Goal: Information Seeking & Learning: Learn about a topic

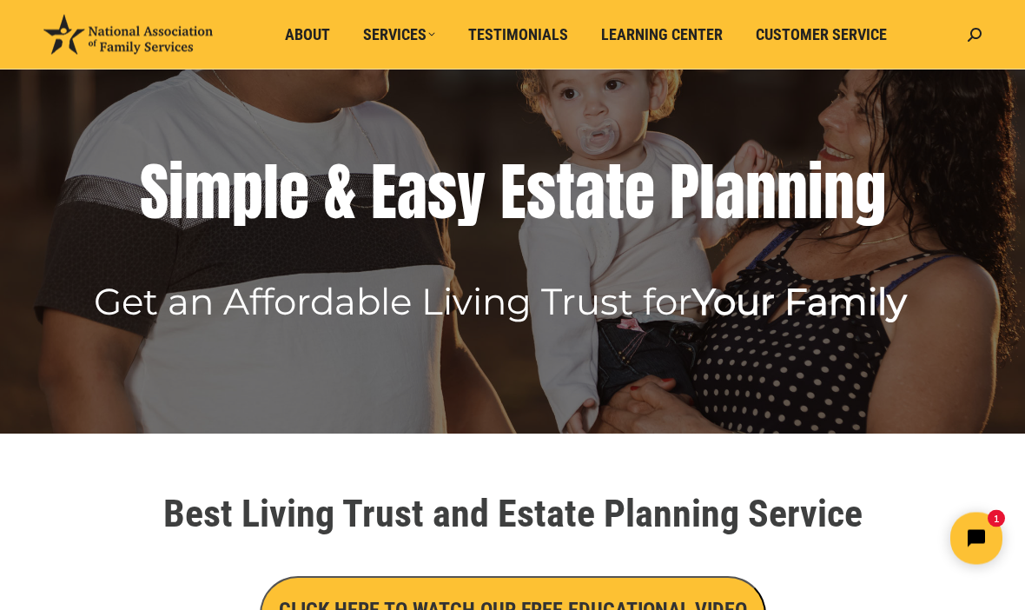
scroll to position [211, 0]
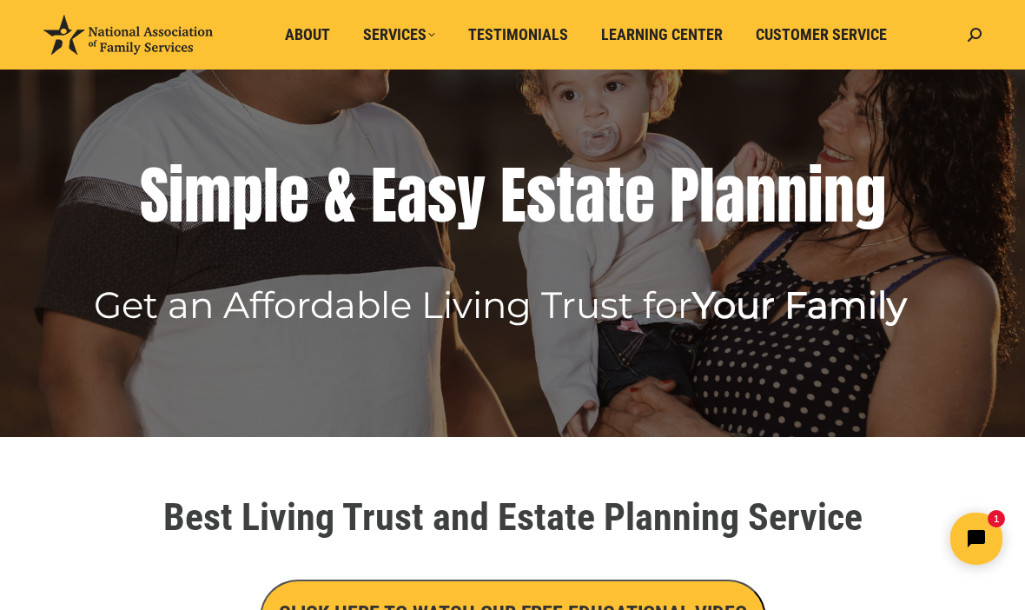
click at [293, 43] on span "About" at bounding box center [307, 34] width 45 height 19
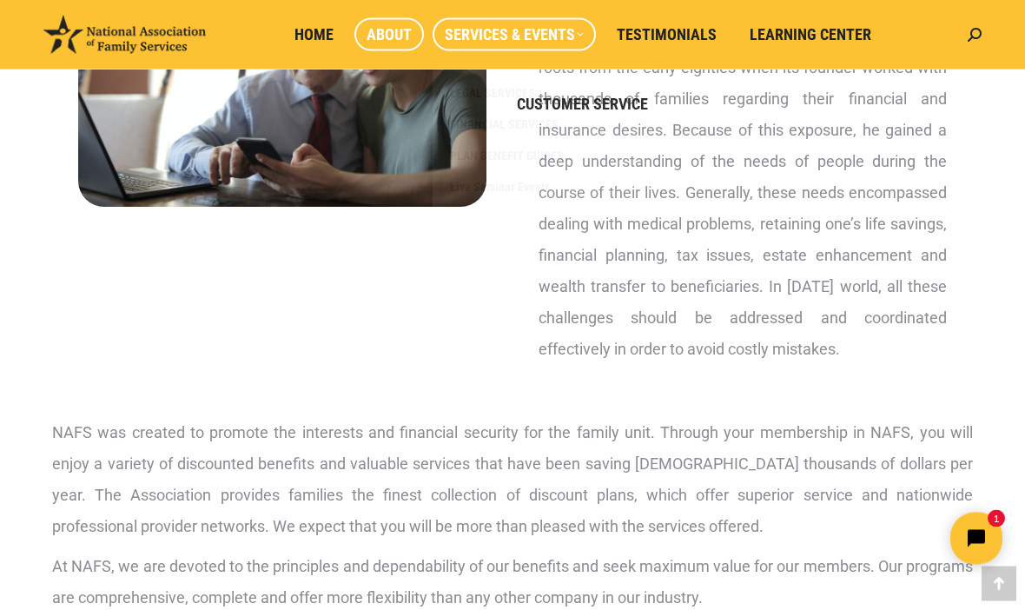
scroll to position [333, 0]
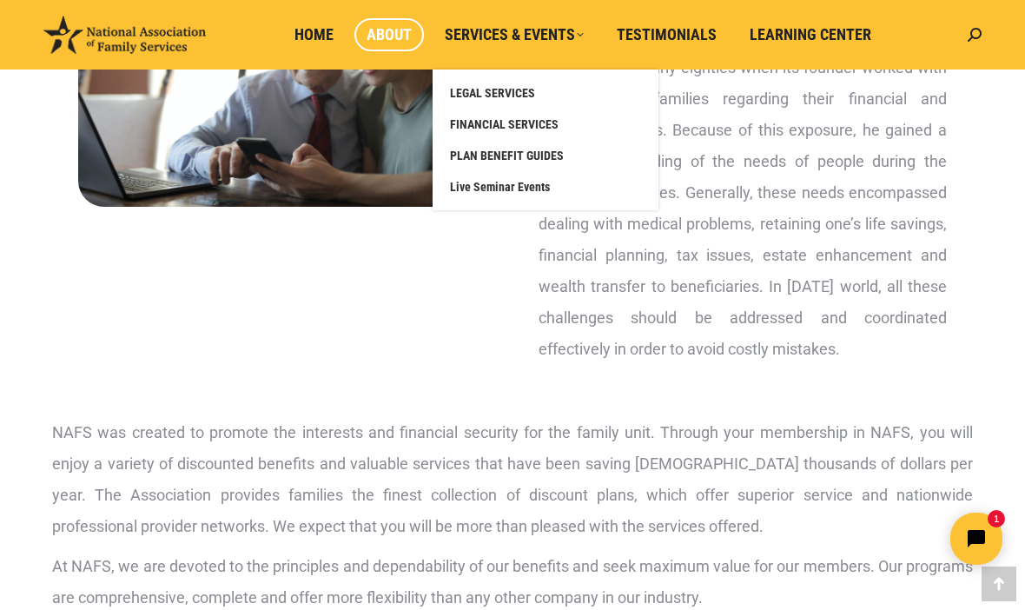
click at [681, 37] on span "Testimonials" at bounding box center [666, 34] width 100 height 19
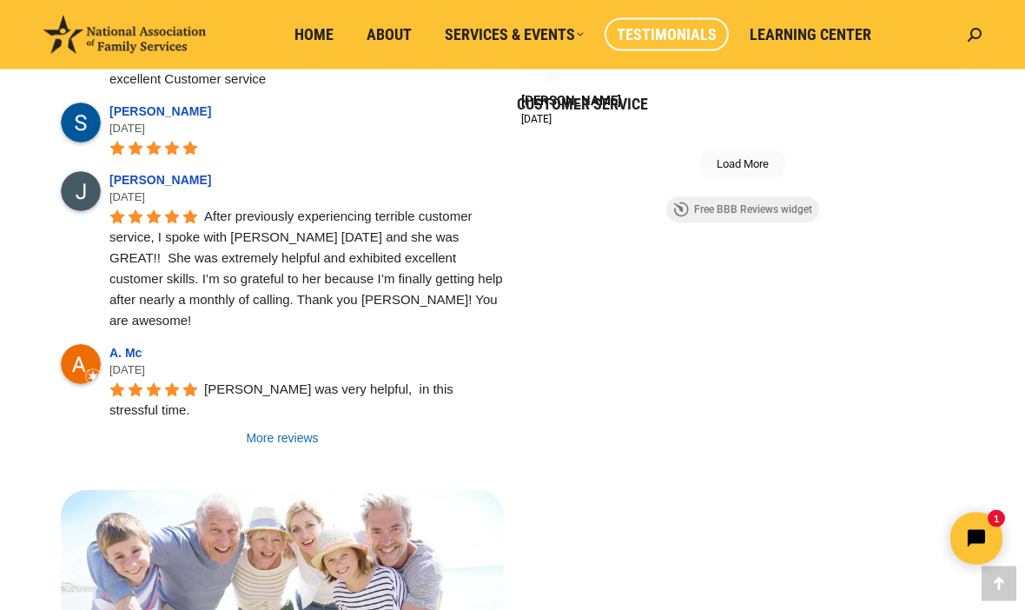
scroll to position [1570, 0]
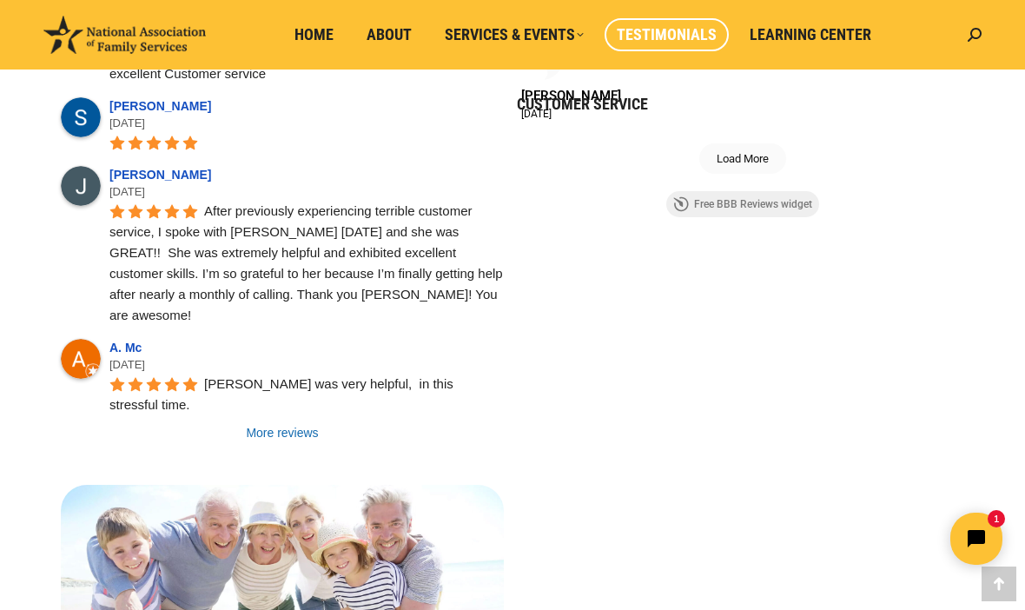
click at [259, 424] on link "More reviews" at bounding box center [282, 432] width 443 height 17
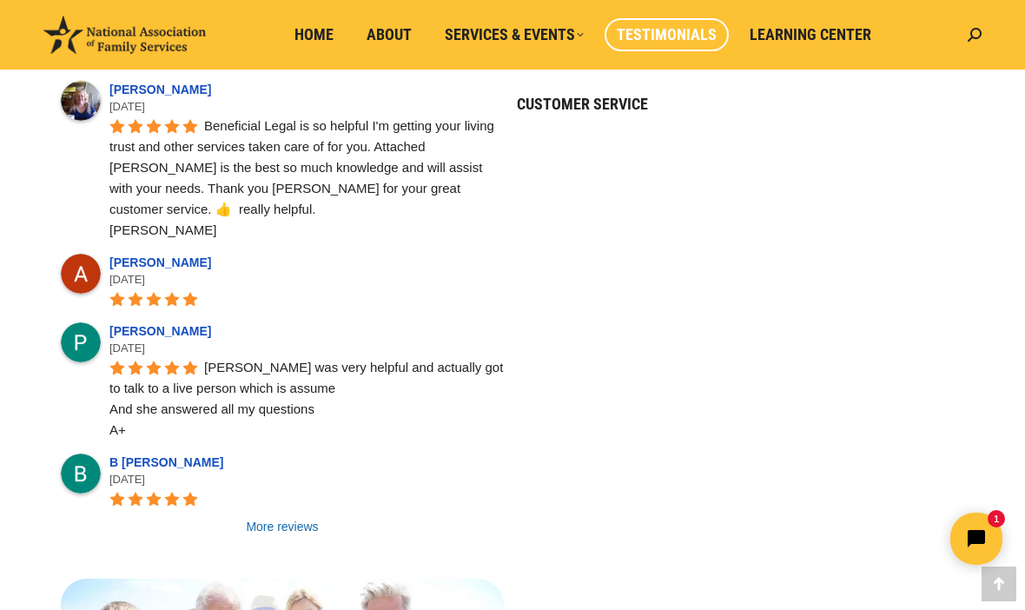
scroll to position [2583, 0]
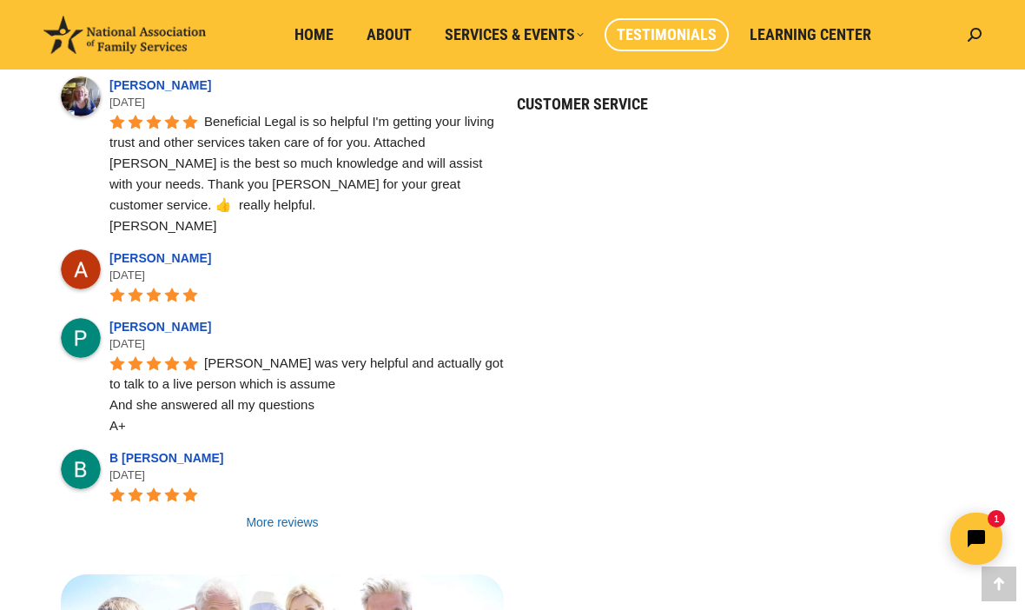
click at [259, 513] on link "More reviews" at bounding box center [282, 521] width 443 height 17
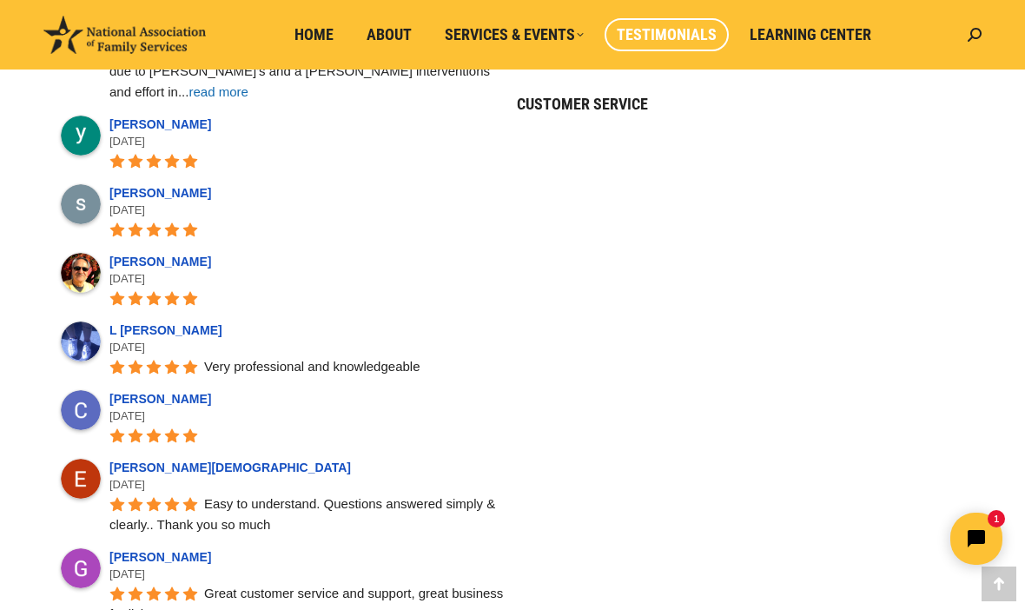
scroll to position [3291, 0]
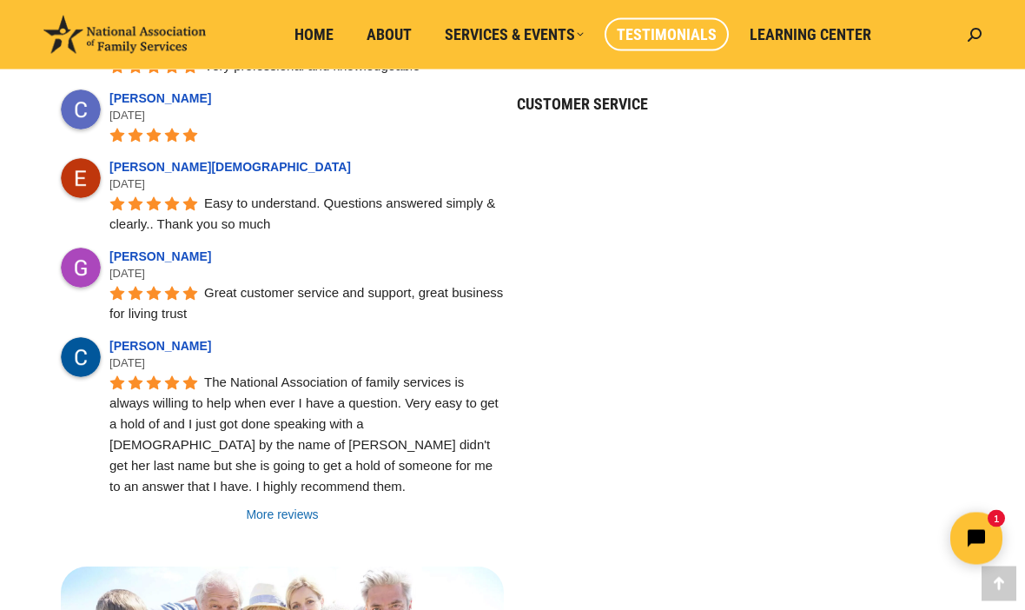
click at [262, 506] on link "More reviews" at bounding box center [282, 514] width 443 height 17
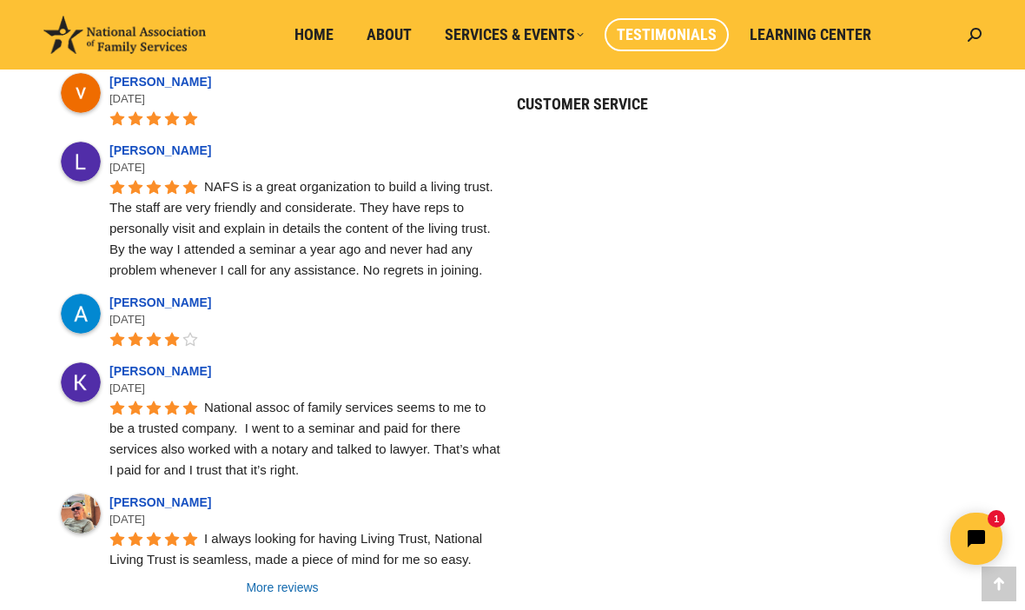
scroll to position [4578, 0]
click at [257, 577] on link "More reviews" at bounding box center [282, 585] width 443 height 17
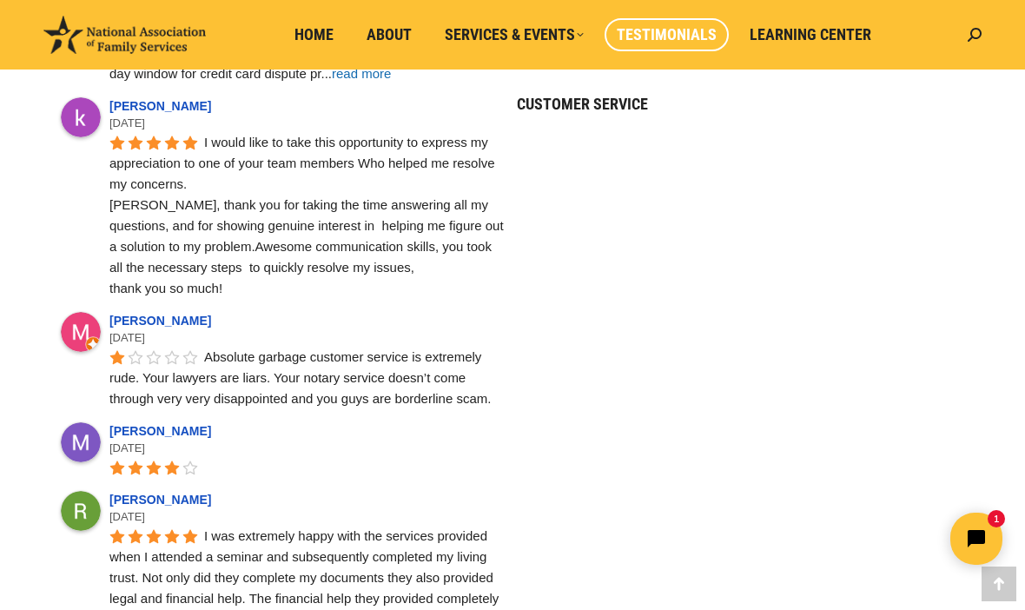
scroll to position [5658, 0]
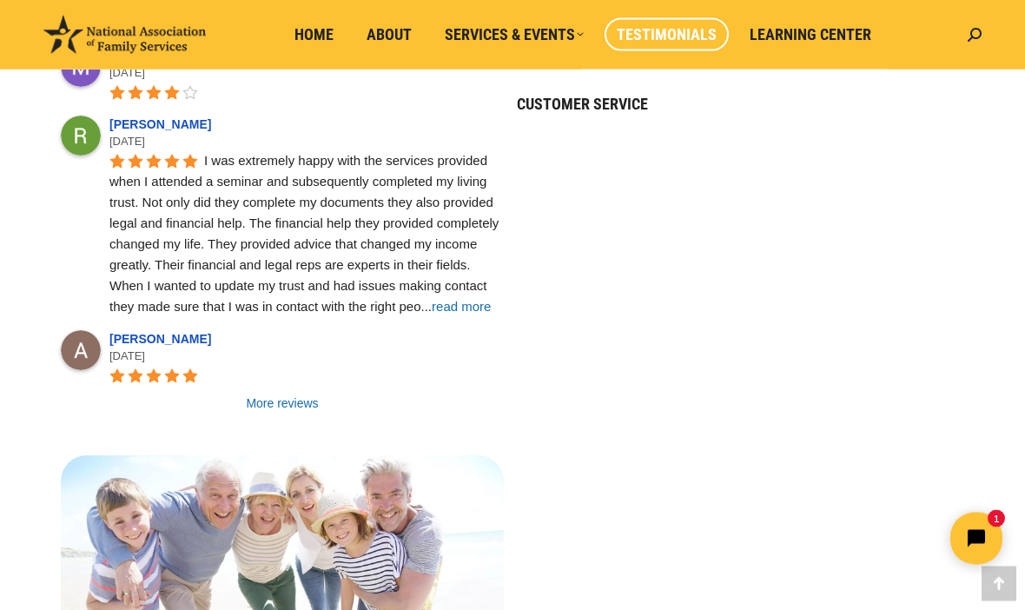
click at [265, 395] on link "More reviews" at bounding box center [282, 403] width 443 height 17
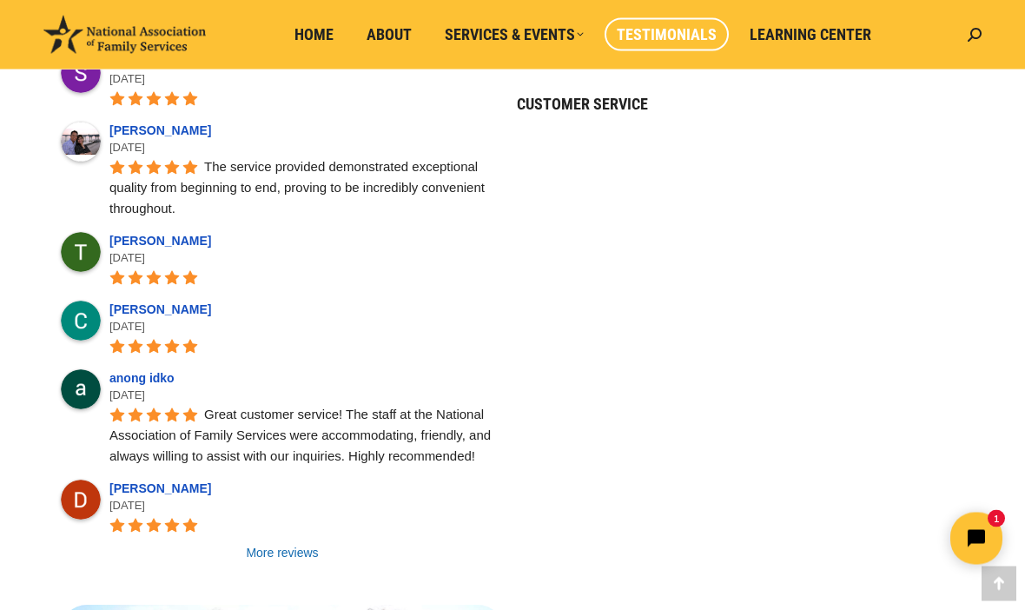
scroll to position [6930, 0]
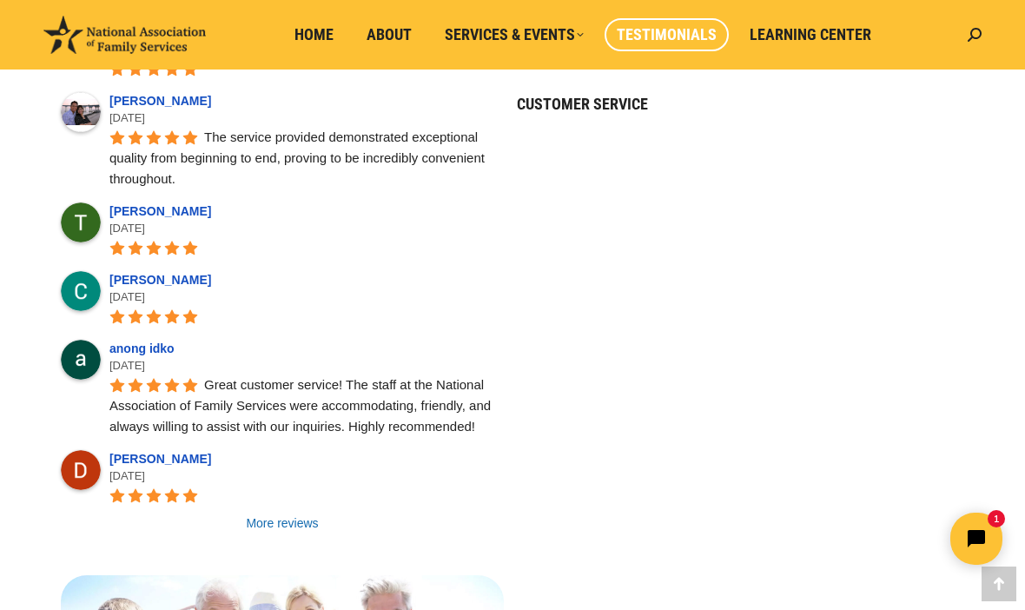
click at [257, 514] on link "More reviews" at bounding box center [282, 522] width 443 height 17
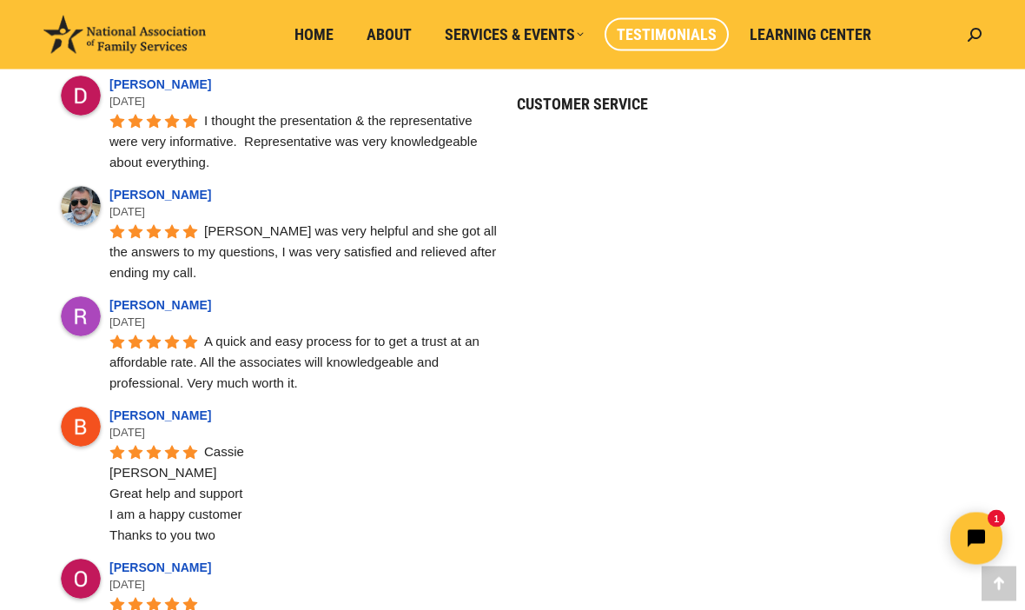
scroll to position [7759, 0]
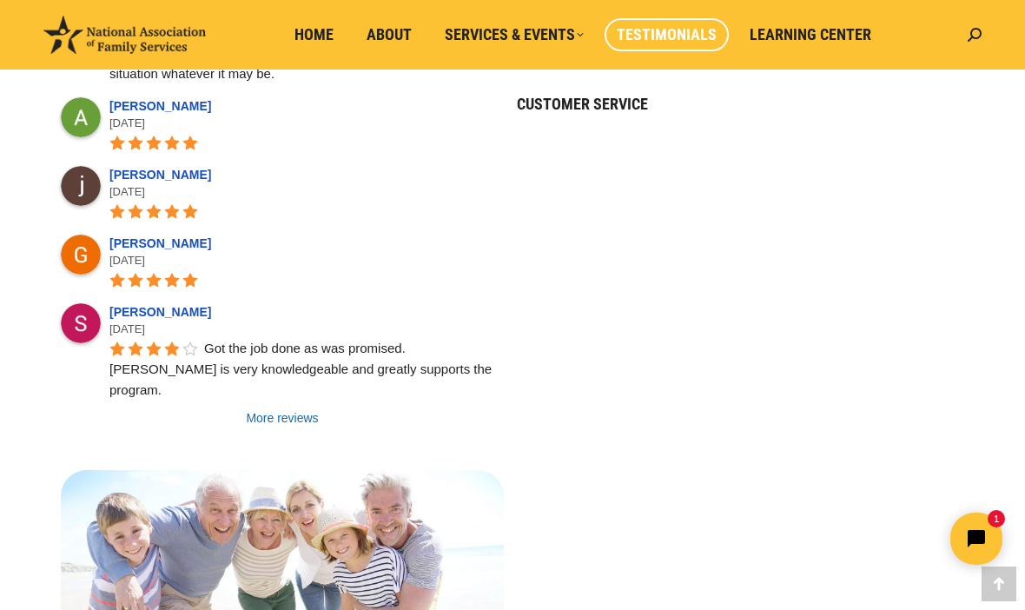
scroll to position [9034, 0]
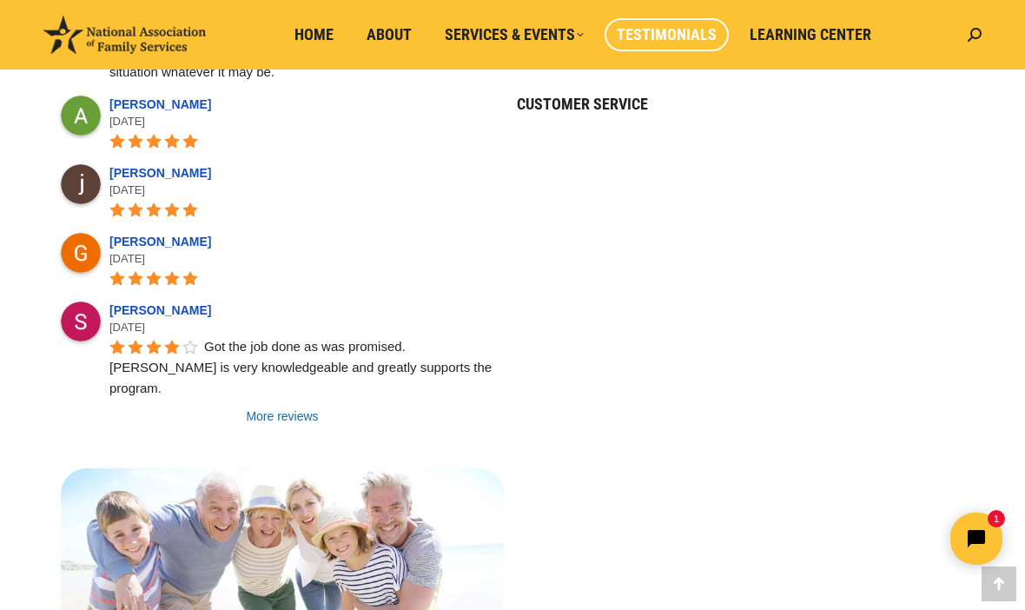
click at [260, 407] on link "More reviews" at bounding box center [282, 415] width 443 height 17
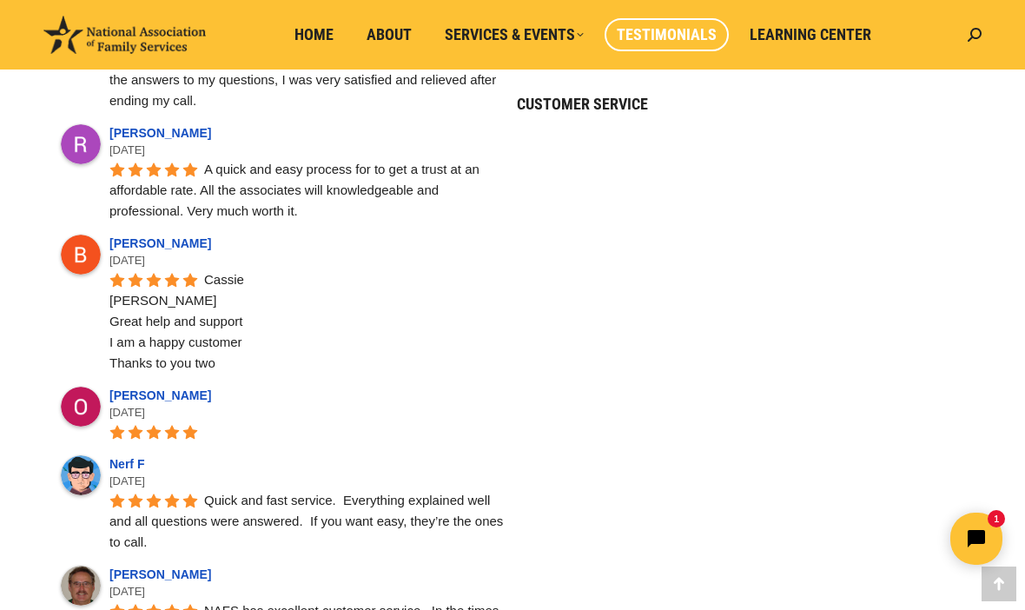
scroll to position [7929, 0]
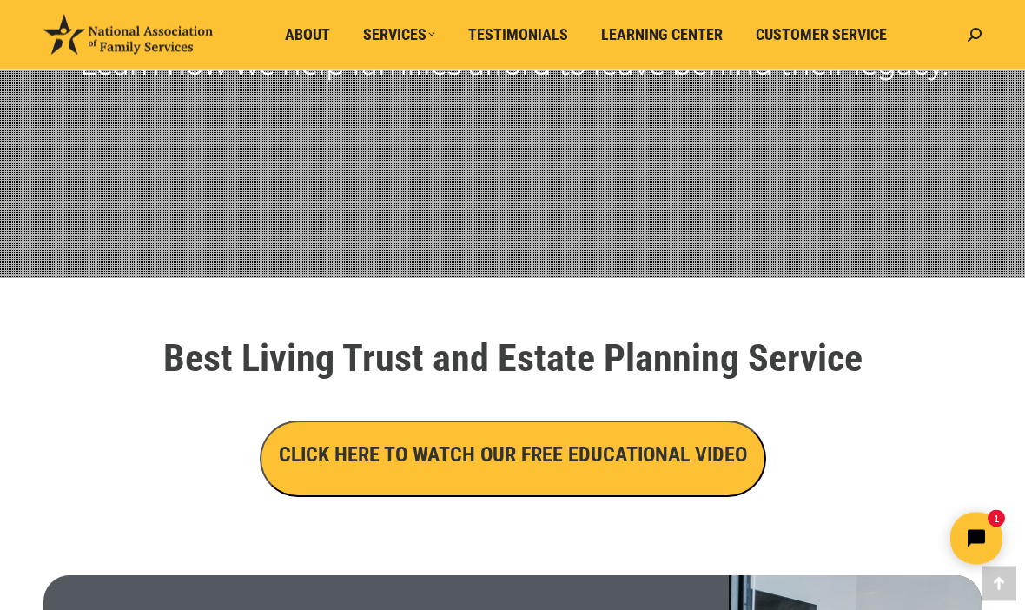
scroll to position [362, 0]
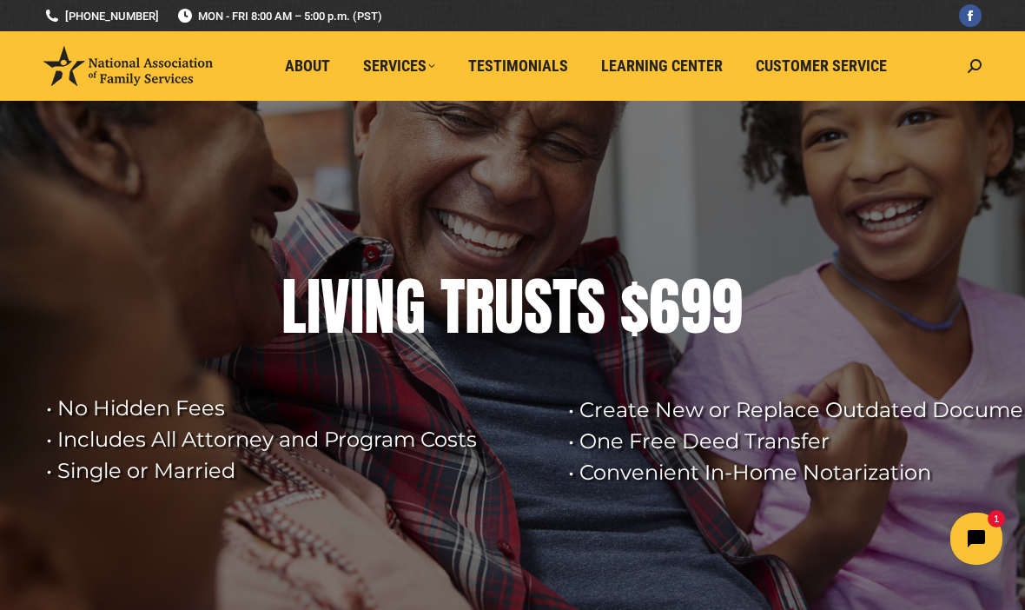
click at [303, 66] on span "About" at bounding box center [307, 65] width 45 height 19
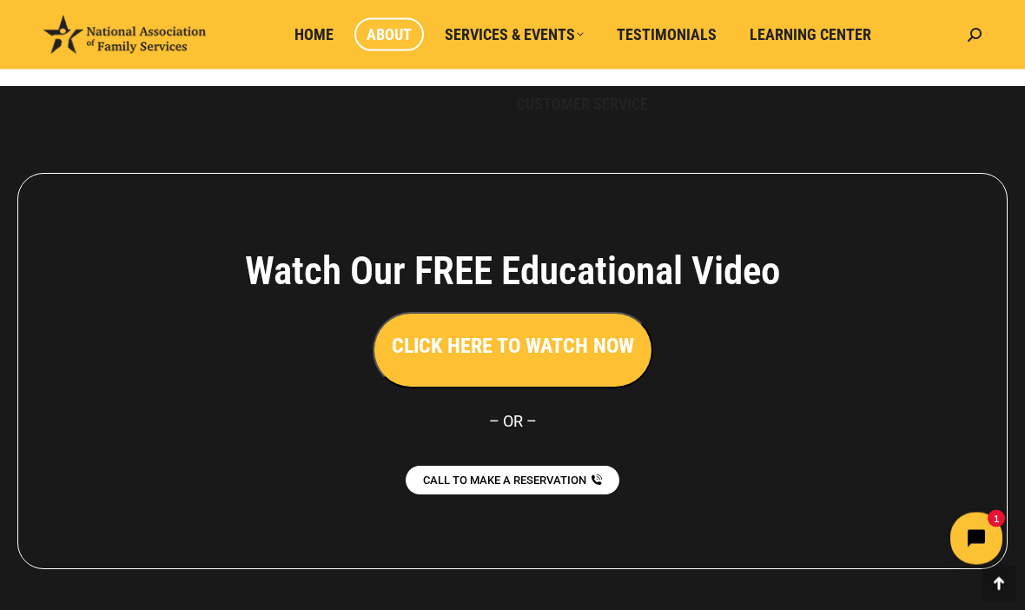
scroll to position [1334, 0]
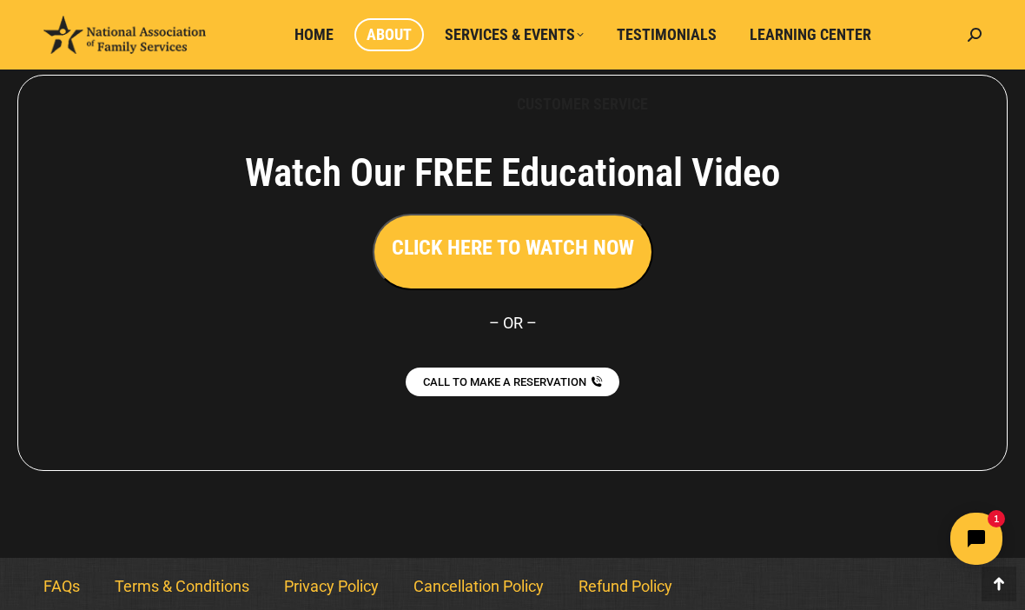
scroll to position [1390, 0]
click at [651, 36] on span "Testimonials" at bounding box center [666, 34] width 100 height 19
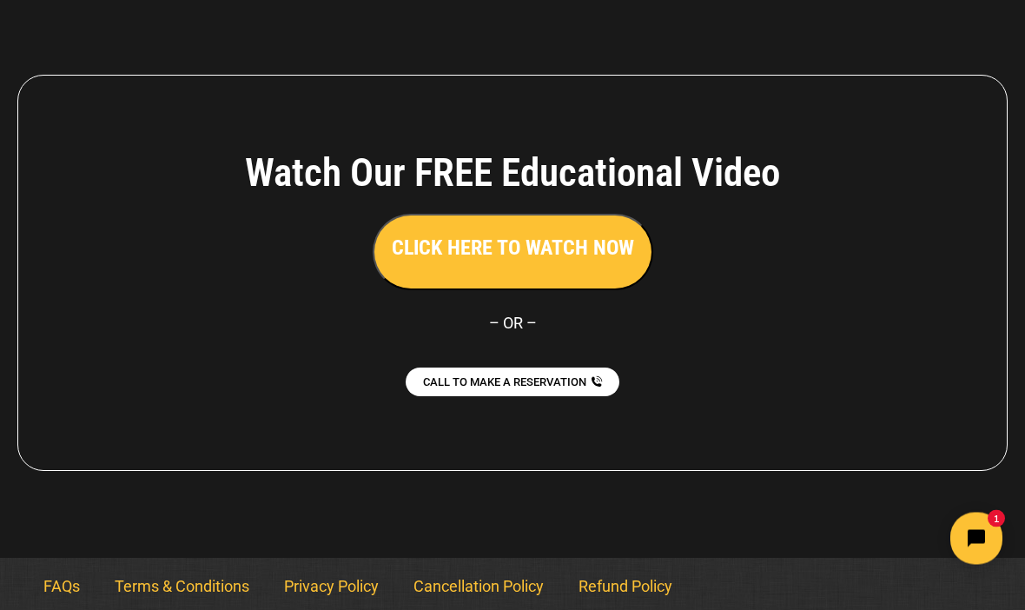
scroll to position [1391, 0]
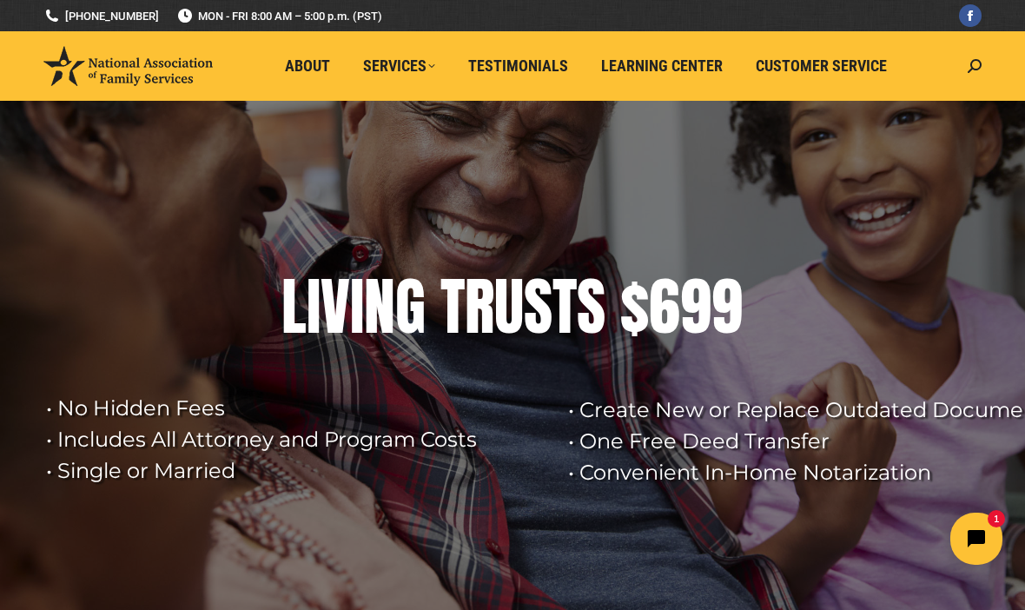
click at [833, 69] on span "Customer Service" at bounding box center [820, 65] width 131 height 19
